Goal: Information Seeking & Learning: Learn about a topic

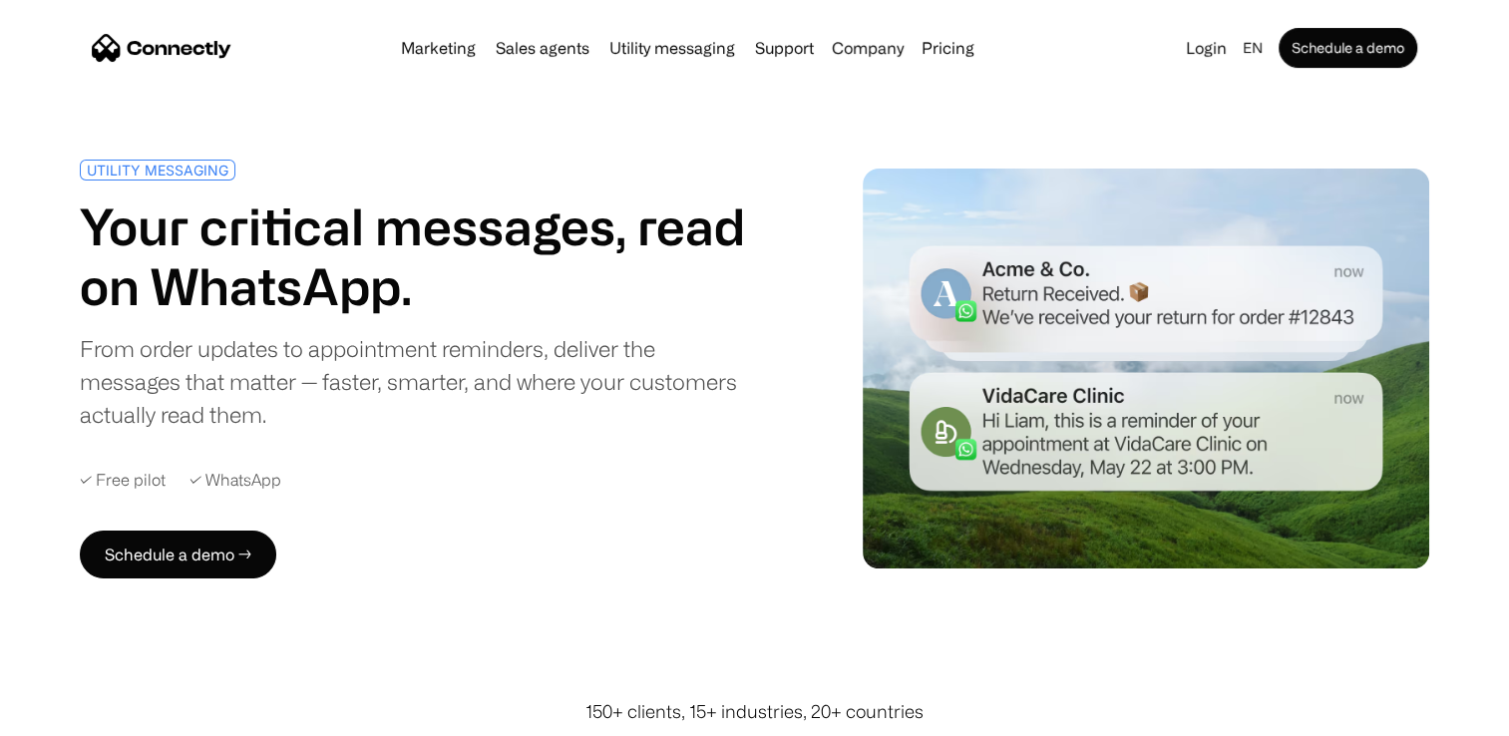
click at [519, 49] on link "Sales agents" at bounding box center [543, 48] width 110 height 16
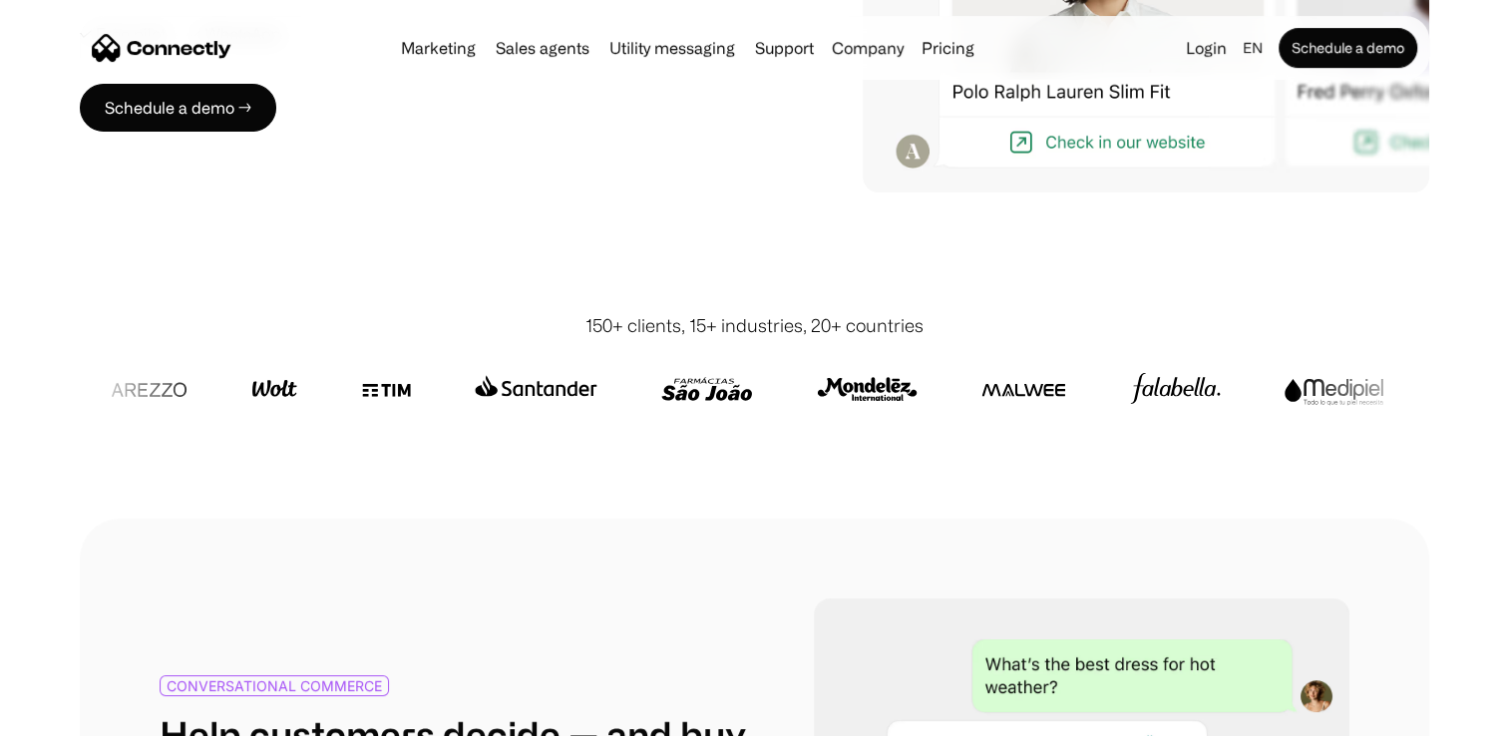
scroll to position [499, 0]
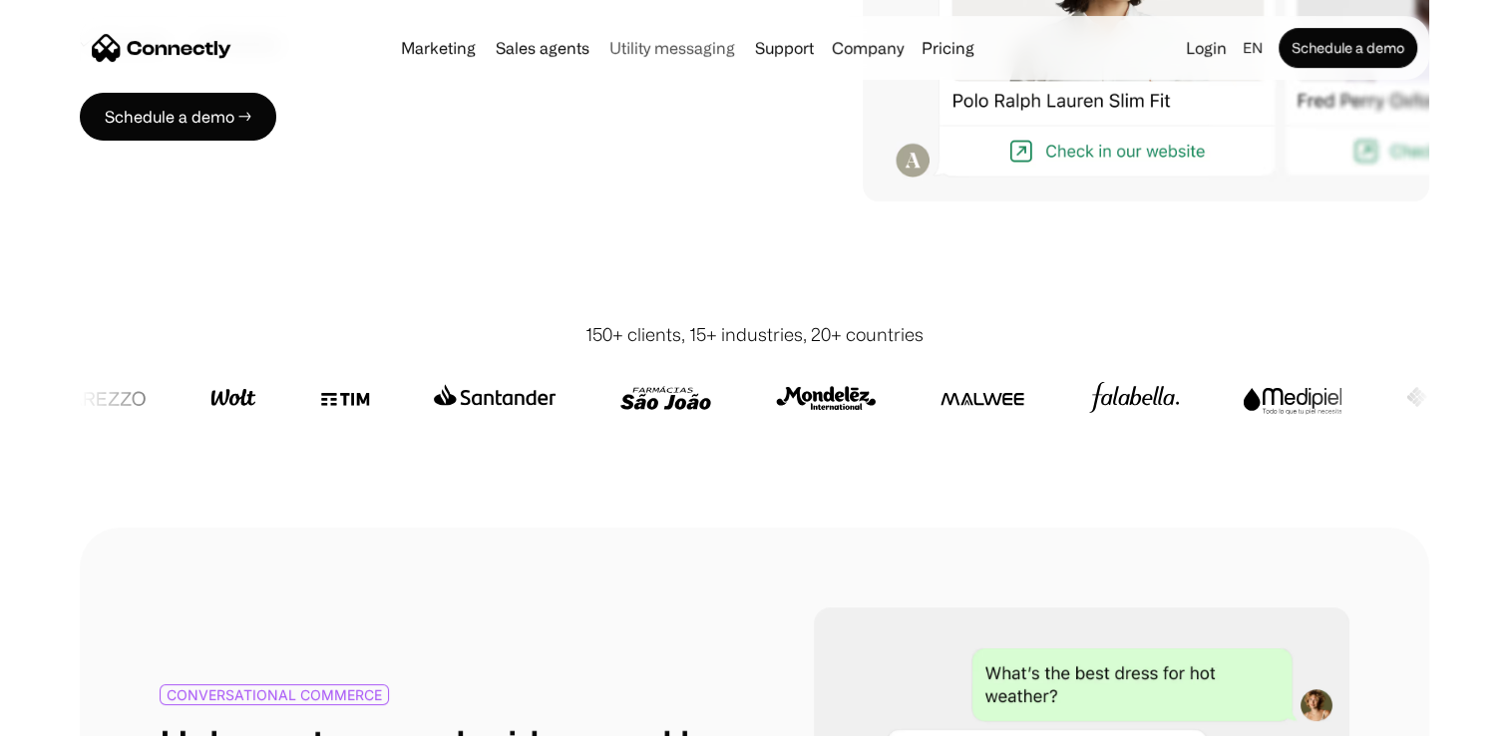
click at [661, 51] on link "Utility messaging" at bounding box center [672, 48] width 142 height 16
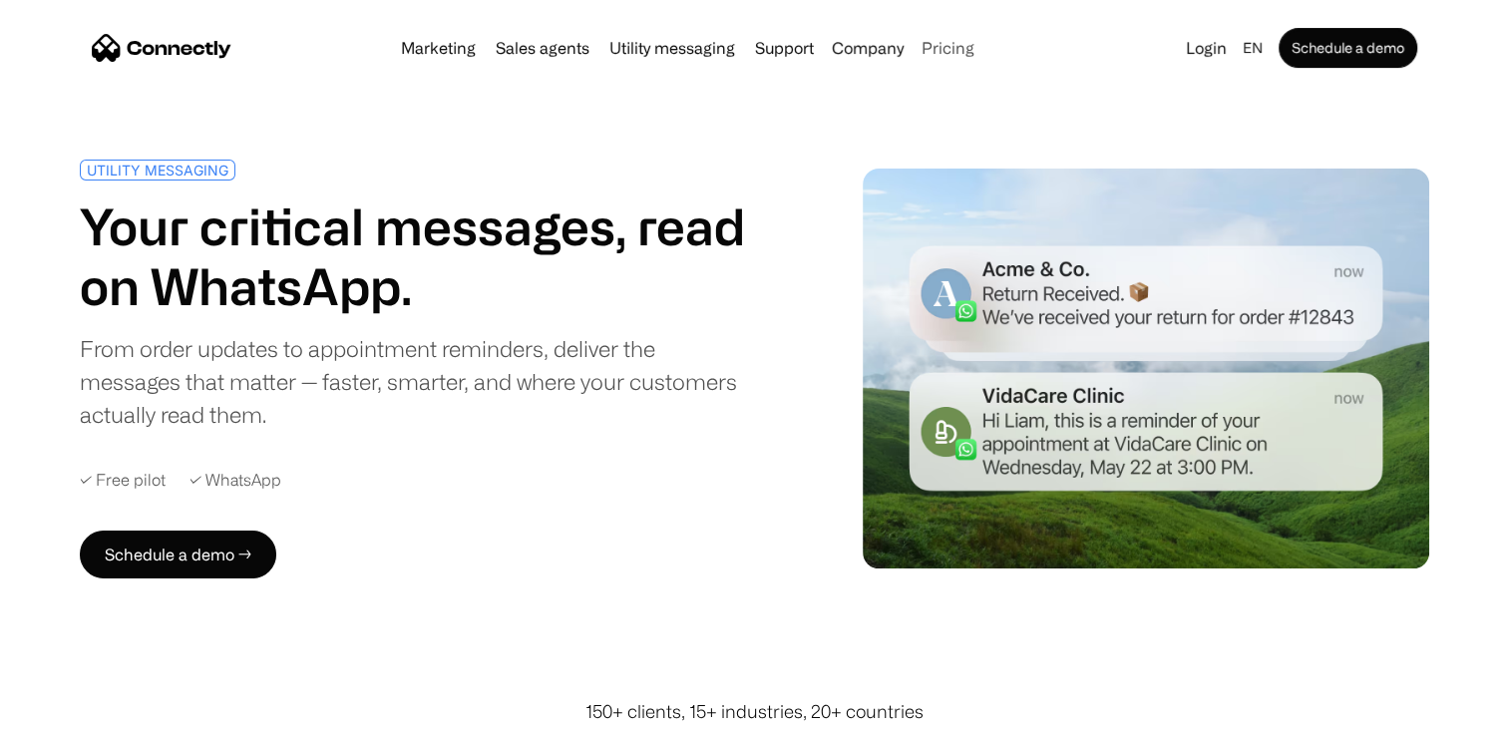
click at [934, 45] on link "Pricing" at bounding box center [948, 48] width 69 height 16
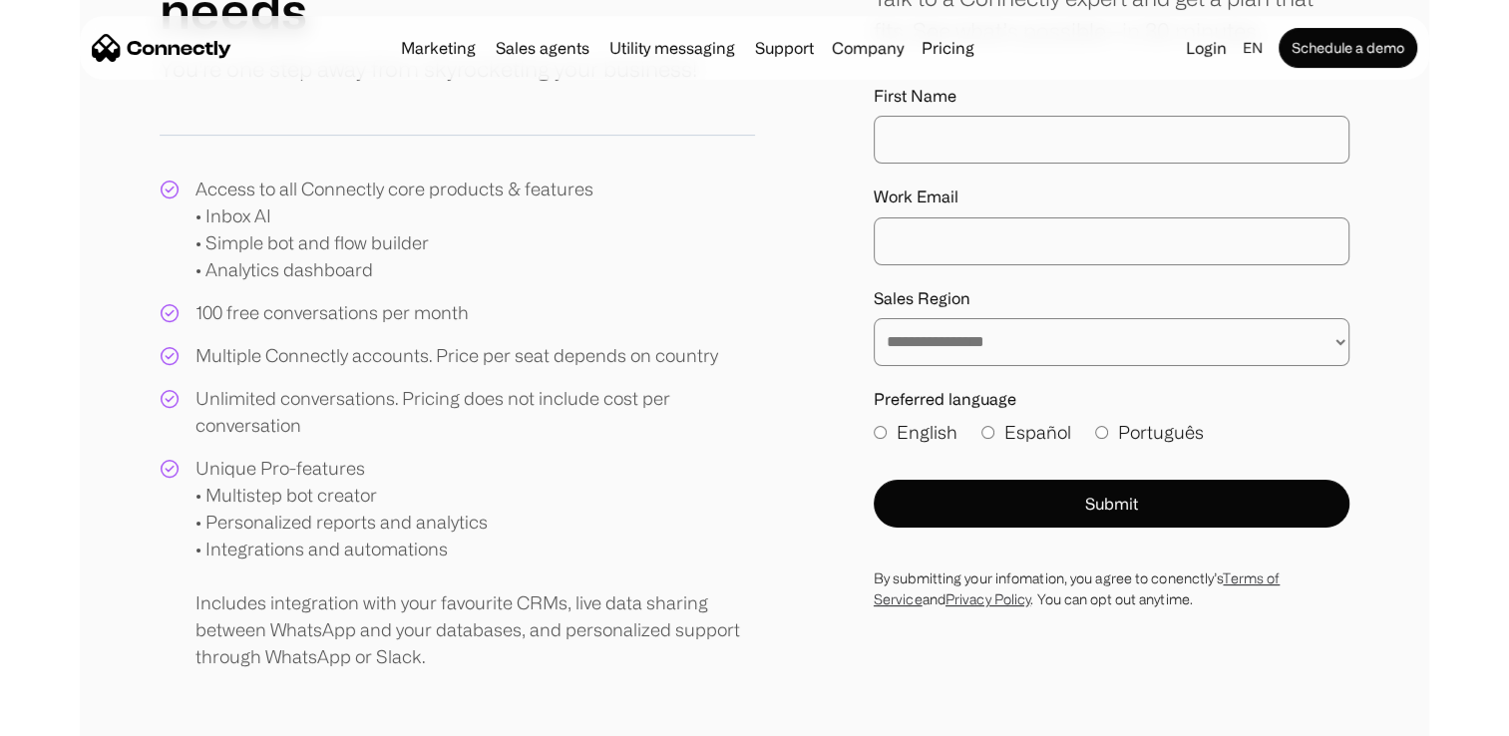
scroll to position [100, 0]
